Goal: Task Accomplishment & Management: Use online tool/utility

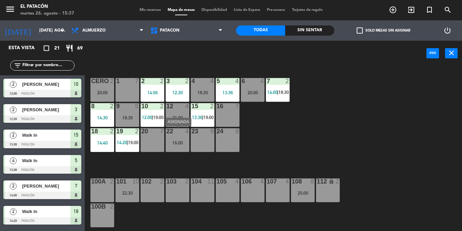
click at [183, 140] on div "16:00" at bounding box center [178, 142] width 24 height 5
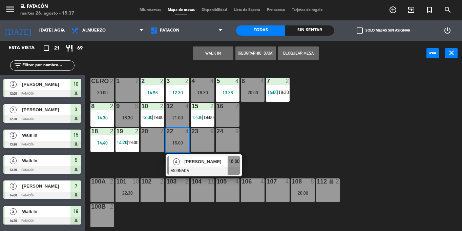
click at [293, 142] on div "1 7 2 2 14:56 3 2 12:30 4 4 18:30 5 4 13:36 6 4 20:00 7 2 14:00 | 18:30 CERO 2 …" at bounding box center [275, 148] width 372 height 165
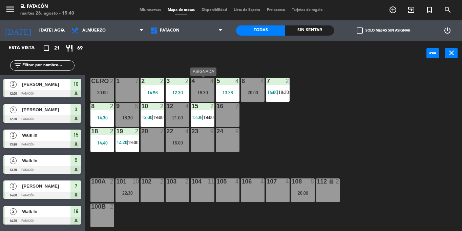
click at [202, 83] on div at bounding box center [202, 81] width 11 height 6
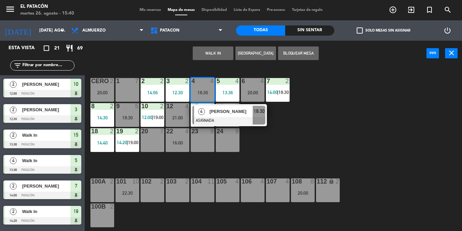
click at [220, 52] on button "WALK IN" at bounding box center [213, 53] width 41 height 14
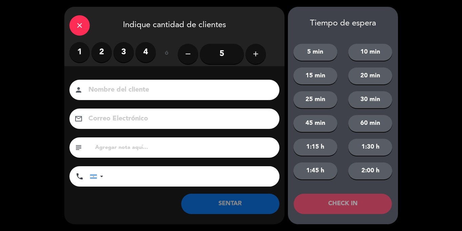
click at [129, 53] on label "3" at bounding box center [123, 52] width 20 height 20
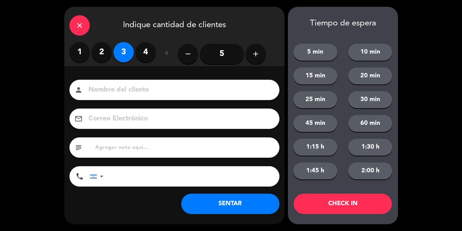
click at [253, 198] on button "SENTAR" at bounding box center [230, 203] width 98 height 20
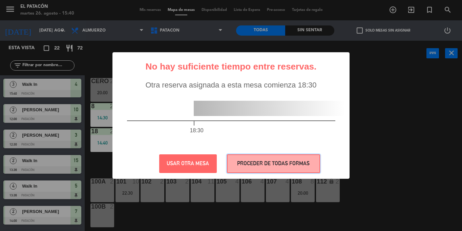
click at [254, 163] on button "PROCEDER DE TODAS FORMAS" at bounding box center [273, 163] width 93 height 19
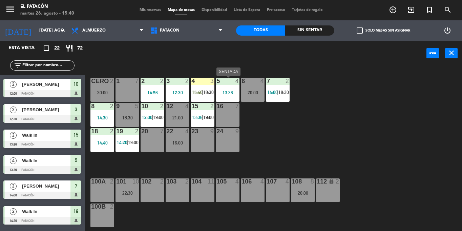
click at [230, 90] on div "13:36" at bounding box center [228, 92] width 24 height 5
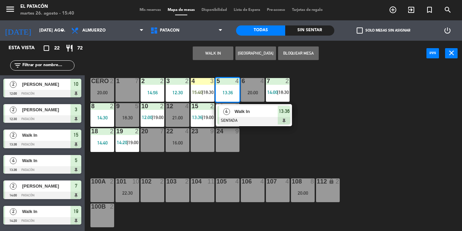
click at [244, 111] on span "Walk In" at bounding box center [255, 111] width 43 height 7
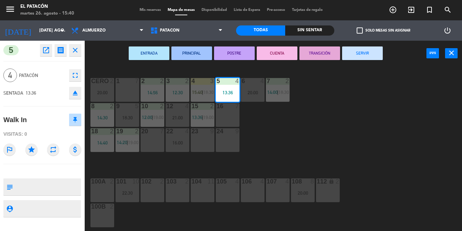
click at [369, 55] on button "SERVIR" at bounding box center [362, 53] width 41 height 14
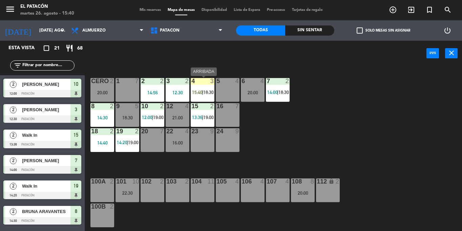
click at [195, 91] on span "15:40" at bounding box center [197, 91] width 10 height 5
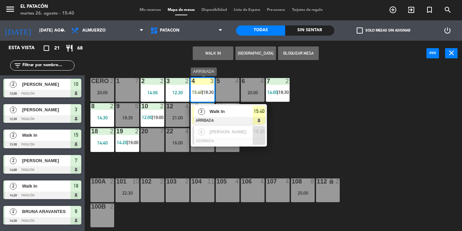
click at [214, 111] on span "Walk In" at bounding box center [230, 111] width 43 height 7
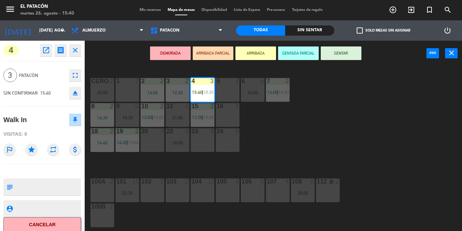
click at [340, 58] on button "SENTAR" at bounding box center [341, 53] width 41 height 14
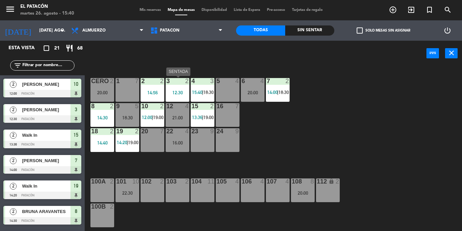
click at [179, 93] on div "12:30" at bounding box center [178, 92] width 24 height 5
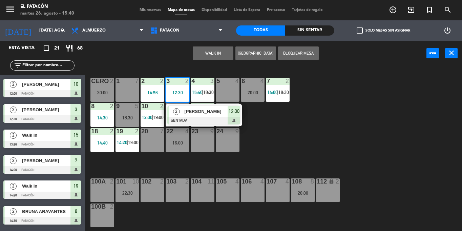
click at [196, 111] on span "[PERSON_NAME]" at bounding box center [205, 111] width 43 height 7
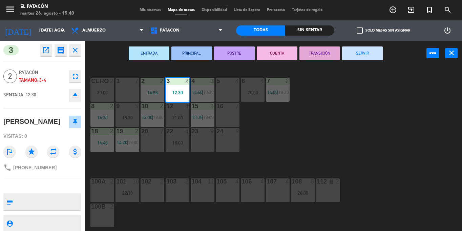
click at [362, 51] on button "SERVIR" at bounding box center [362, 53] width 41 height 14
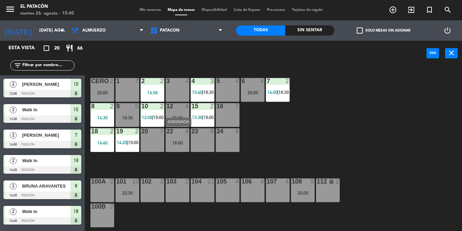
click at [180, 142] on div "16:00" at bounding box center [178, 142] width 24 height 5
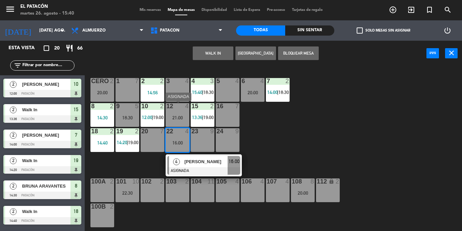
click at [178, 104] on div at bounding box center [177, 106] width 11 height 6
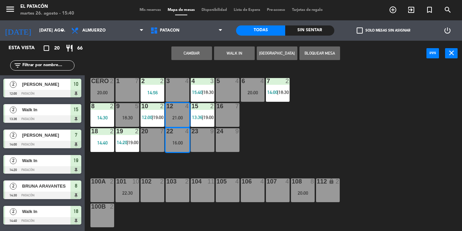
click at [201, 47] on button "Cambiar" at bounding box center [191, 53] width 41 height 14
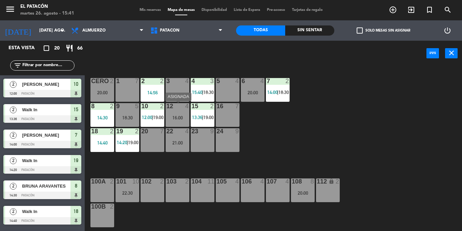
click at [176, 118] on div "16:00" at bounding box center [178, 117] width 24 height 5
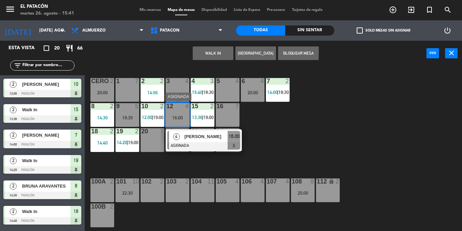
click at [200, 133] on span "[PERSON_NAME]" at bounding box center [205, 136] width 43 height 7
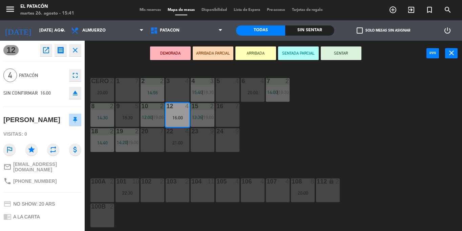
click at [338, 59] on button "SENTAR" at bounding box center [341, 53] width 41 height 14
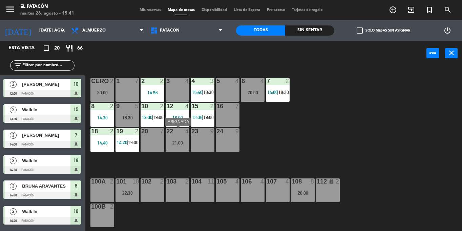
click at [179, 131] on div at bounding box center [177, 131] width 11 height 6
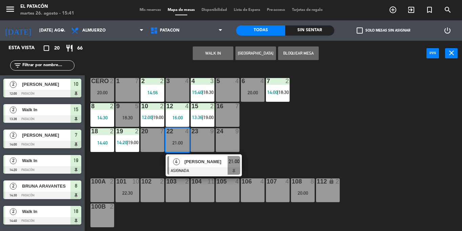
click at [221, 55] on button "WALK IN" at bounding box center [213, 53] width 41 height 14
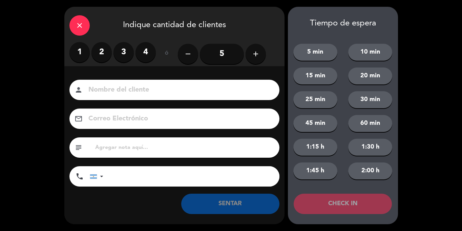
click at [129, 53] on label "3" at bounding box center [123, 52] width 20 height 20
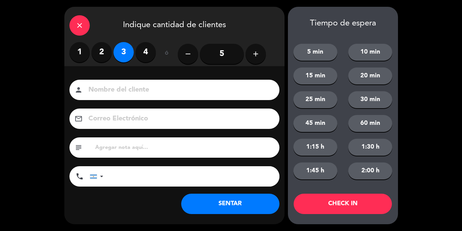
click at [129, 53] on label "3" at bounding box center [123, 52] width 20 height 20
click at [206, 203] on button "SENTAR" at bounding box center [230, 203] width 98 height 20
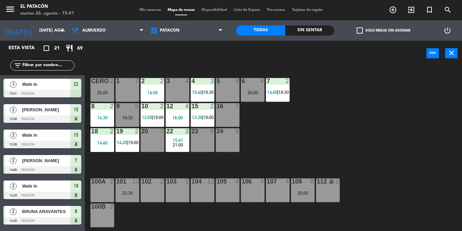
click at [282, 140] on div "1 7 2 2 14:56 3 4 4 3 15:40 | 18:30 5 4 6 4 20:00 7 2 14:00 | 18:30 CERO 2 20:0…" at bounding box center [275, 148] width 372 height 165
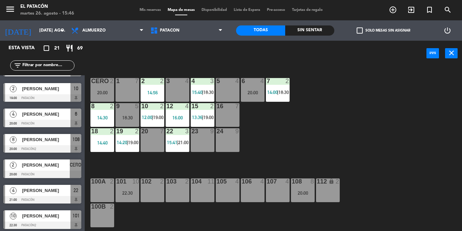
scroll to position [379, 0]
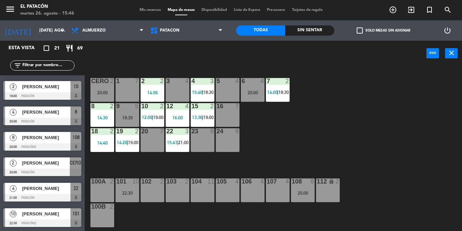
click at [46, 222] on div at bounding box center [42, 222] width 78 height 7
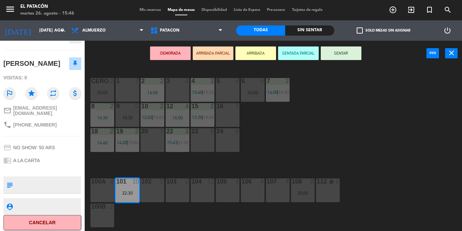
scroll to position [0, 0]
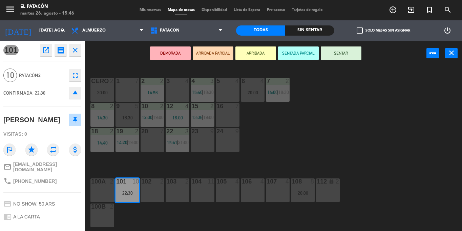
click at [72, 46] on icon "close" at bounding box center [75, 50] width 8 height 8
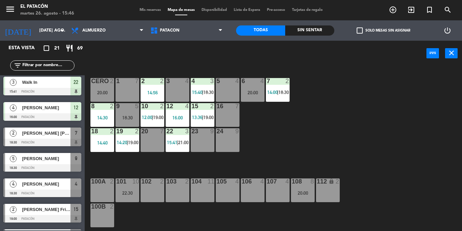
scroll to position [206, 0]
